Goal: Transaction & Acquisition: Purchase product/service

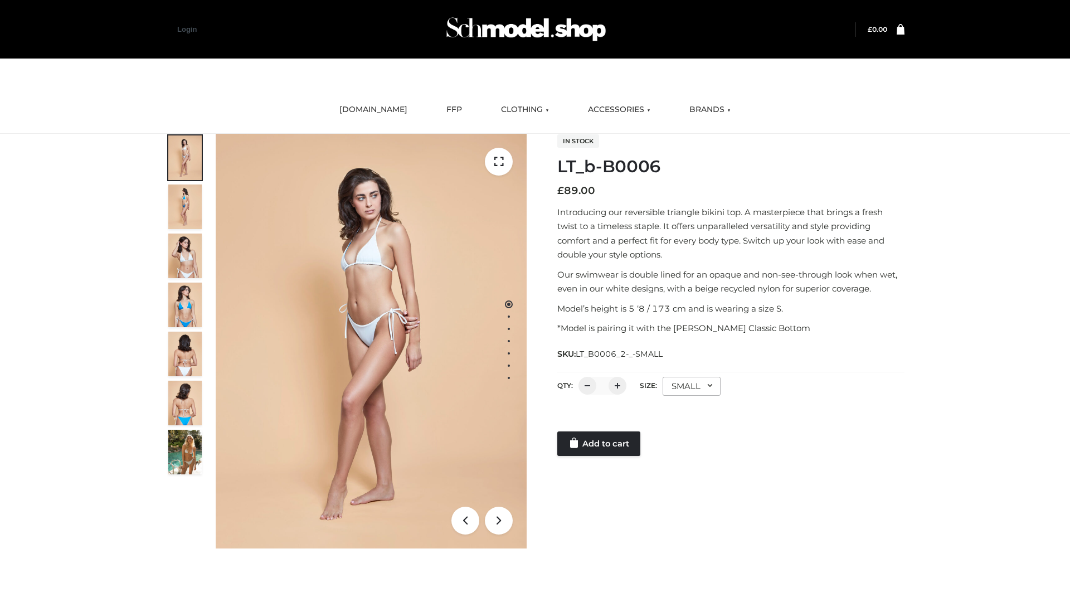
click at [600, 444] on link "Add to cart" at bounding box center [598, 443] width 83 height 25
